Goal: Navigation & Orientation: Understand site structure

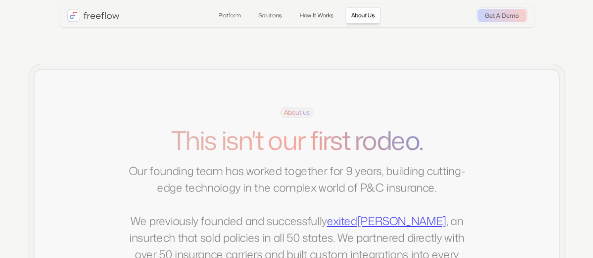
scroll to position [1794, 0]
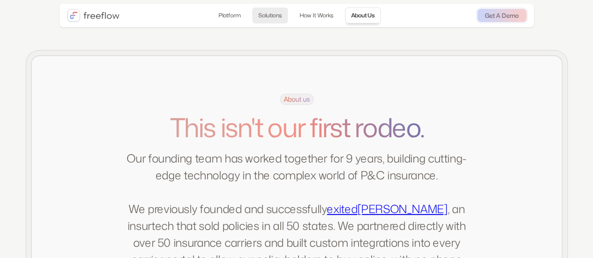
click at [275, 15] on link "Solutions" at bounding box center [270, 16] width 36 height 16
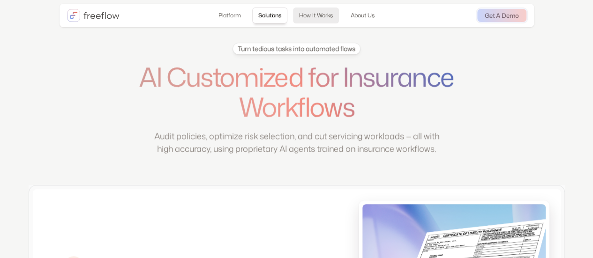
click at [312, 13] on link "How It Works" at bounding box center [316, 16] width 46 height 16
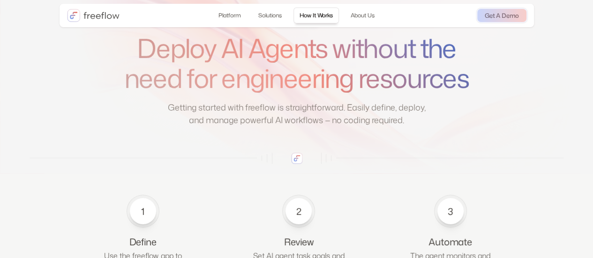
scroll to position [1461, 0]
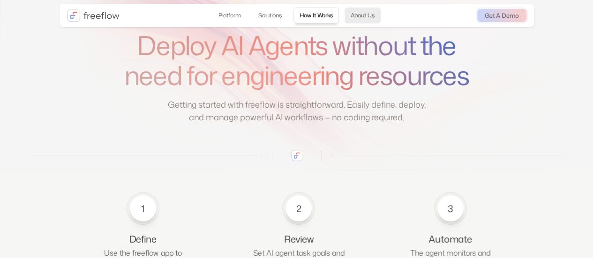
click at [368, 16] on link "About Us" at bounding box center [363, 16] width 36 height 16
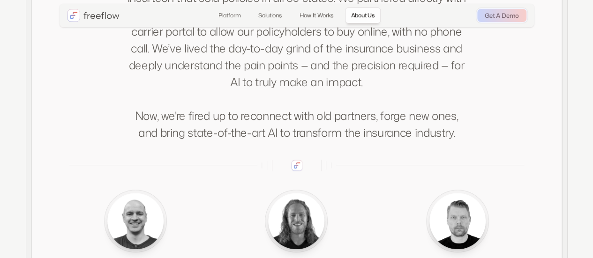
scroll to position [1967, 0]
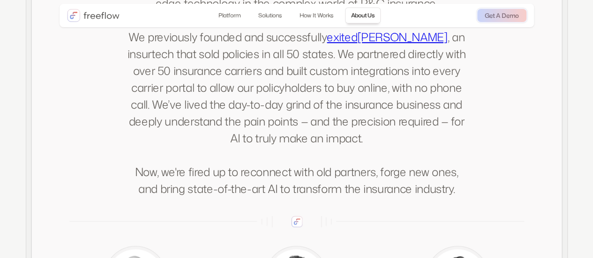
click at [104, 20] on img "home" at bounding box center [93, 15] width 53 height 13
